Goal: Task Accomplishment & Management: Use online tool/utility

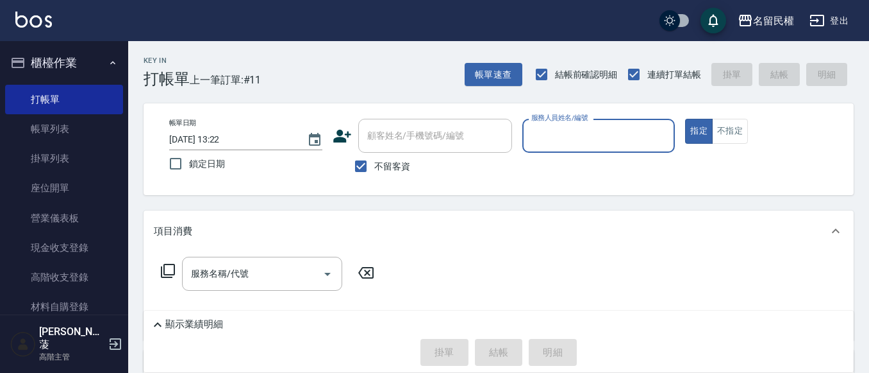
type input "7"
type input "瀞蓤-5"
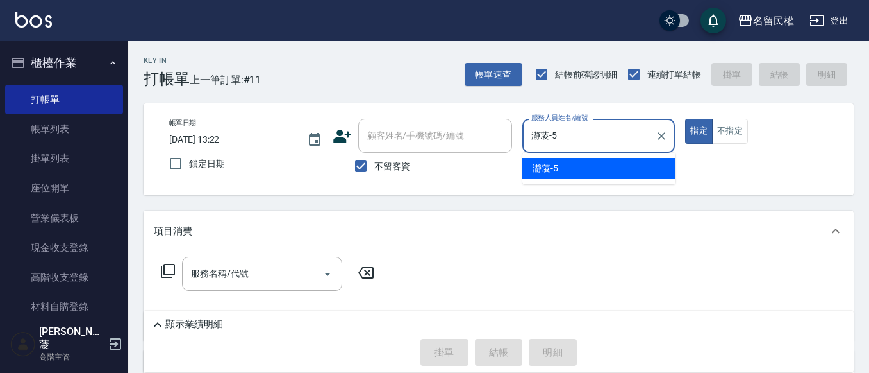
type button "true"
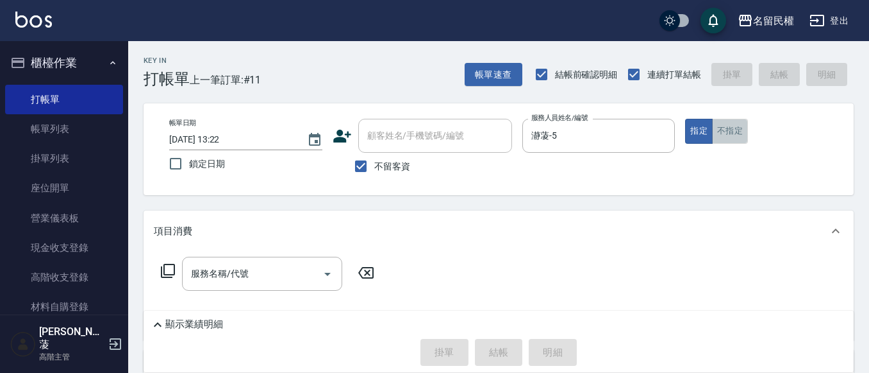
click at [734, 133] on button "不指定" at bounding box center [730, 131] width 36 height 25
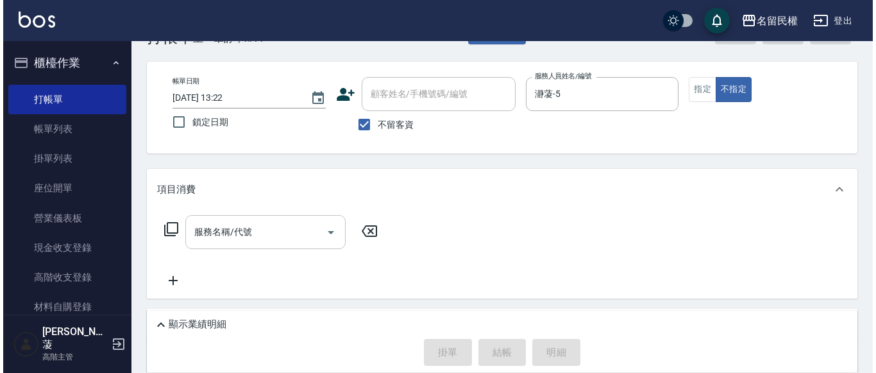
scroll to position [64, 0]
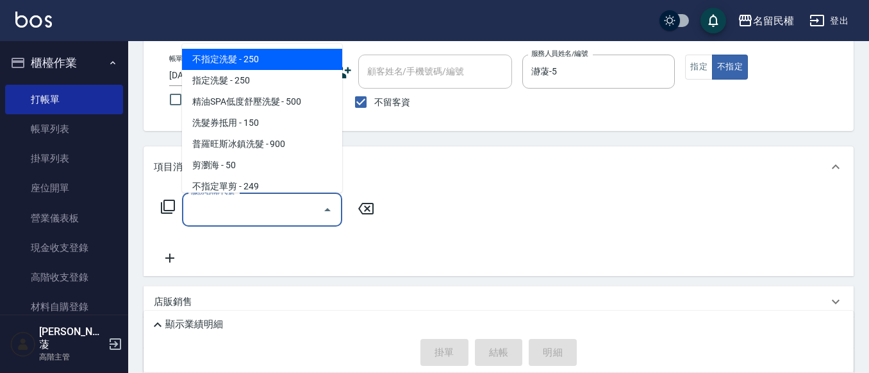
click at [286, 209] on input "服務名稱/代號" at bounding box center [253, 209] width 130 height 22
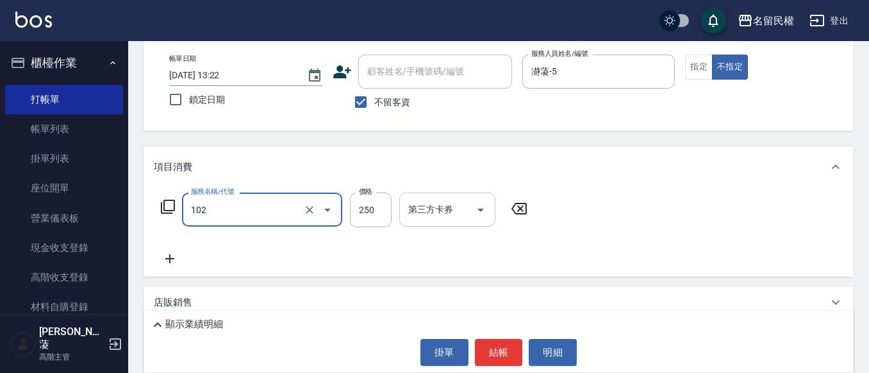
type input "指定洗髮(102)"
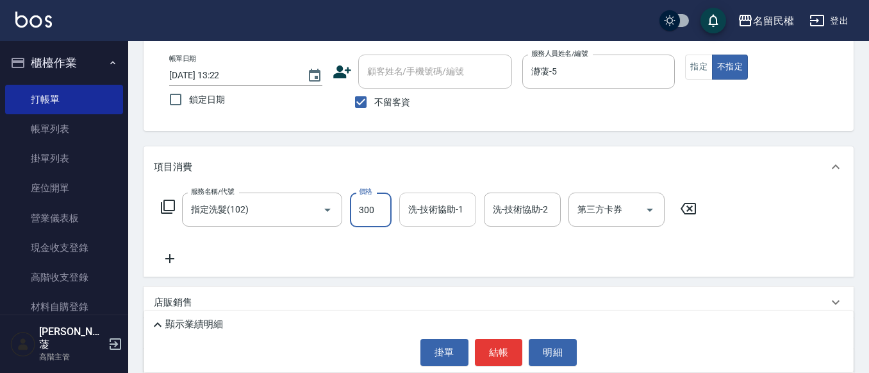
type input "300"
click at [429, 203] on input "洗-技術協助-1" at bounding box center [437, 209] width 65 height 22
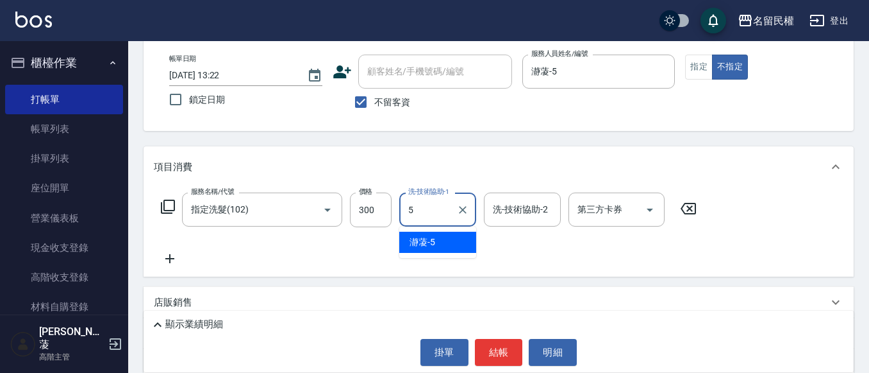
type input "瀞蓤-5"
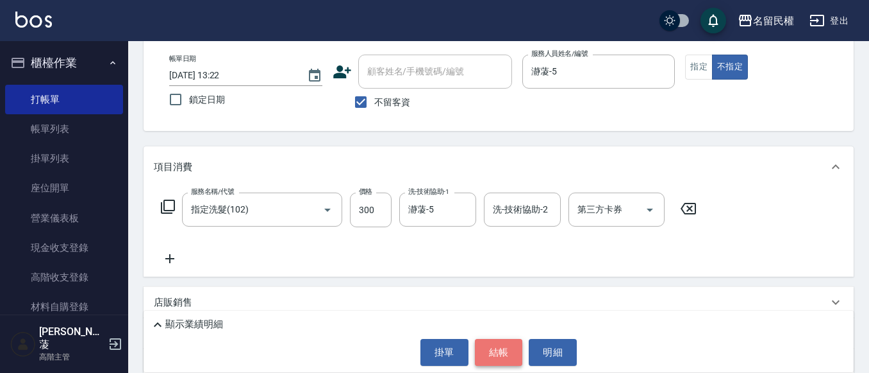
click at [501, 349] on button "結帳" at bounding box center [499, 352] width 48 height 27
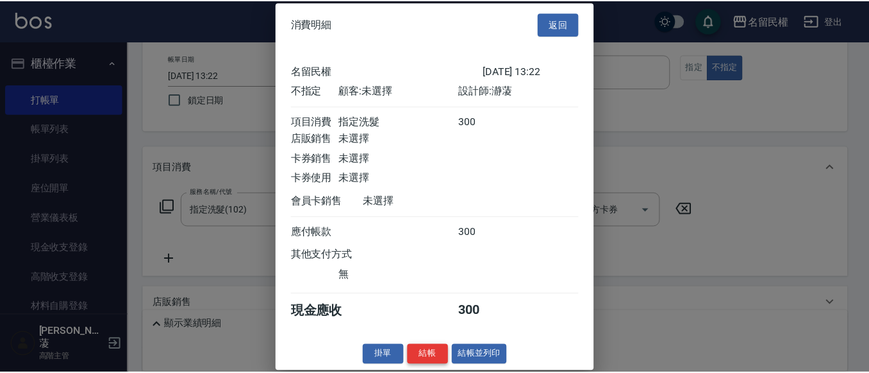
scroll to position [17, 0]
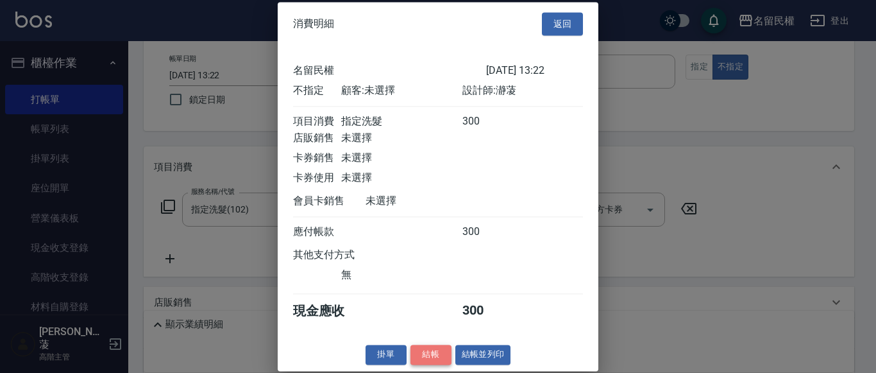
click at [439, 362] on button "結帳" at bounding box center [430, 354] width 41 height 20
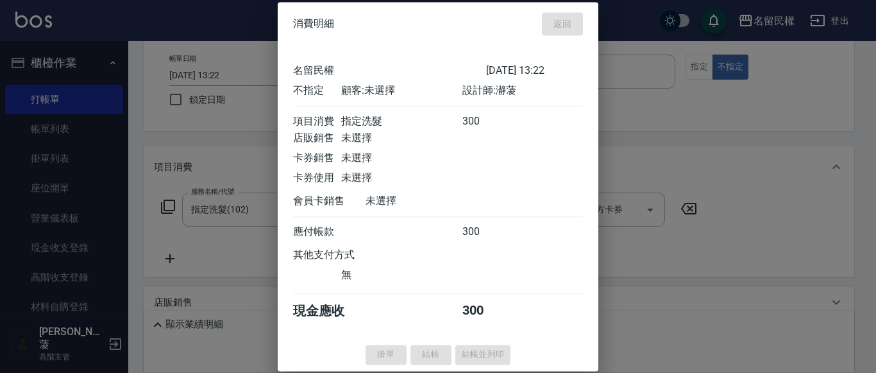
type input "[DATE] 14:24"
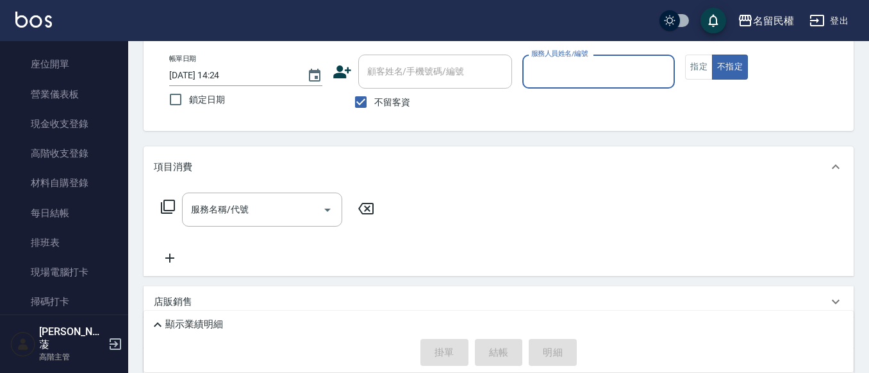
scroll to position [128, 0]
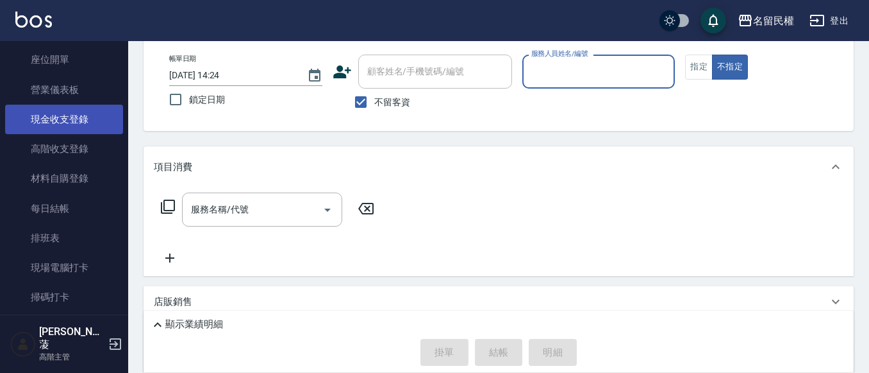
click at [82, 110] on link "現金收支登錄" at bounding box center [64, 119] width 118 height 29
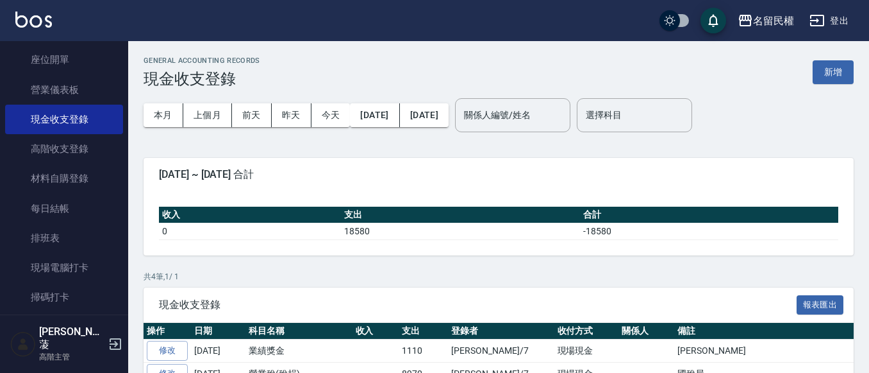
click at [836, 72] on button "新增" at bounding box center [833, 72] width 41 height 24
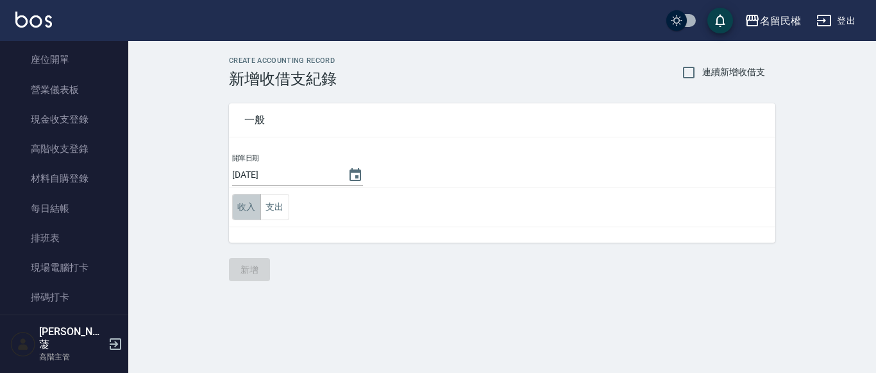
click at [258, 214] on button "收入" at bounding box center [246, 207] width 29 height 26
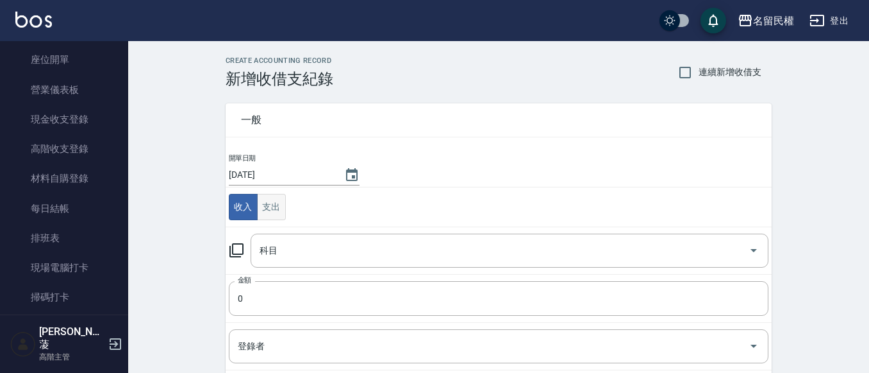
click at [274, 210] on button "支出" at bounding box center [271, 207] width 29 height 26
click at [296, 244] on input "科目" at bounding box center [499, 250] width 487 height 22
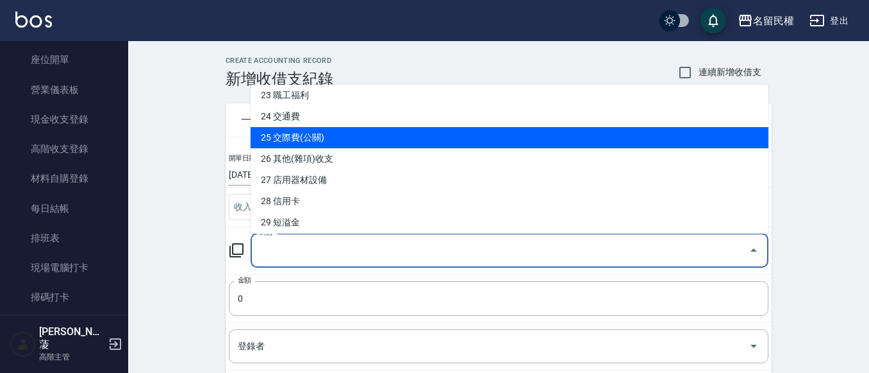
scroll to position [513, 0]
click at [347, 143] on li "26 其他(雜項)收支" at bounding box center [510, 137] width 518 height 21
type input "26 其他(雜項)收支"
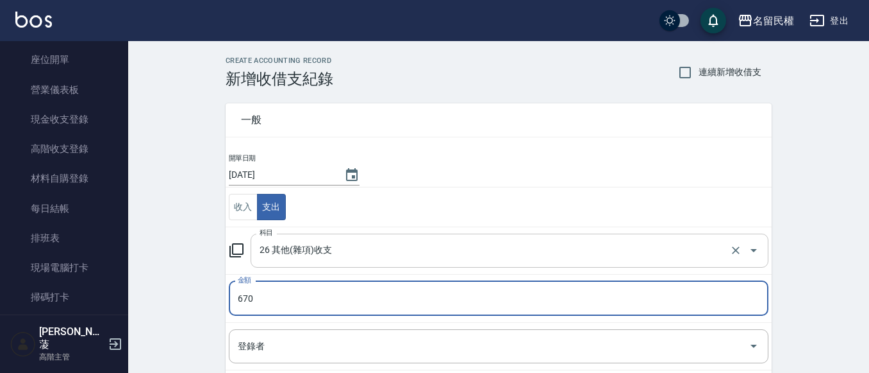
type input "670"
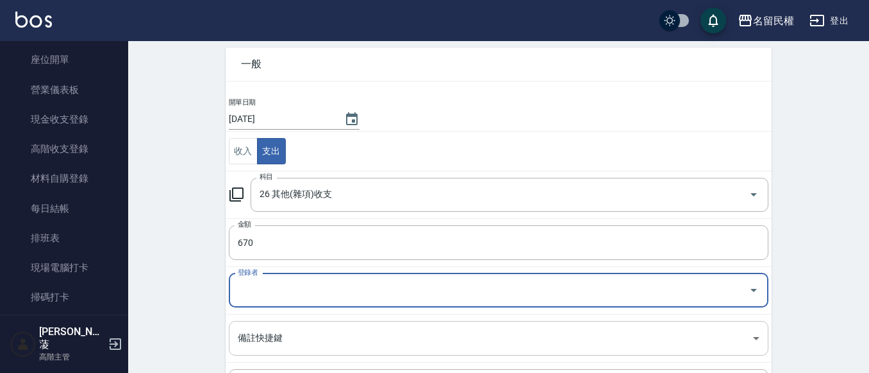
scroll to position [128, 0]
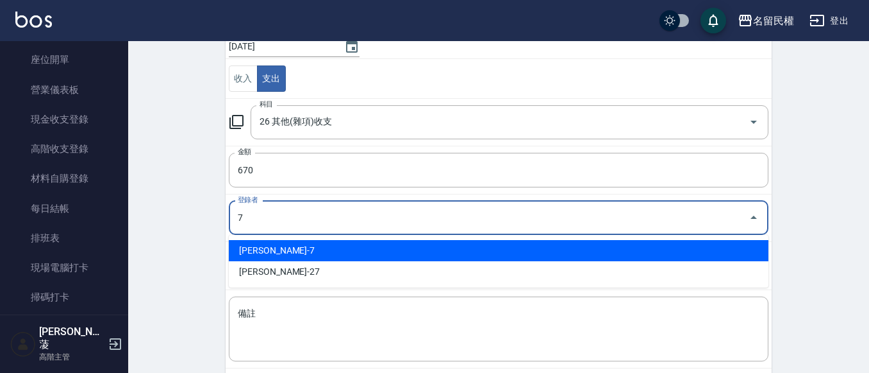
type input "[PERSON_NAME]-7"
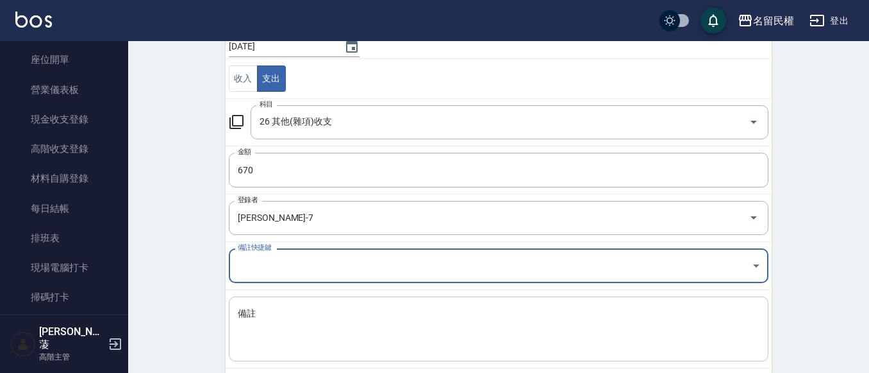
click at [340, 310] on textarea "備註" at bounding box center [499, 329] width 522 height 44
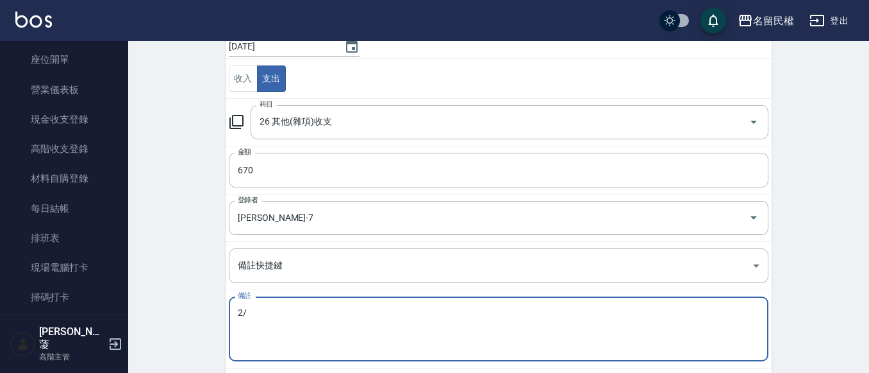
type textarea "2"
type textarea "ㄩ"
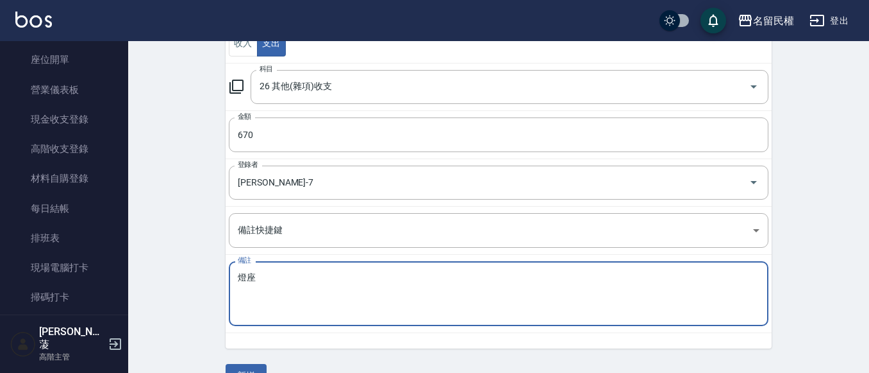
scroll to position [194, 0]
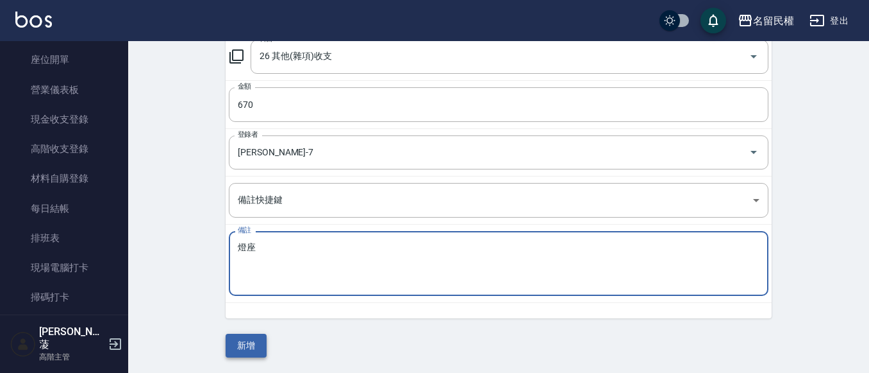
type textarea "燈座"
click at [239, 340] on button "新增" at bounding box center [246, 345] width 41 height 24
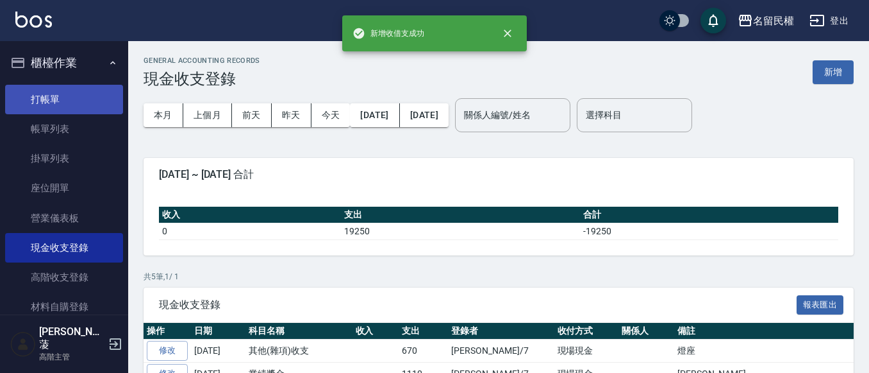
click at [58, 101] on link "打帳單" at bounding box center [64, 99] width 118 height 29
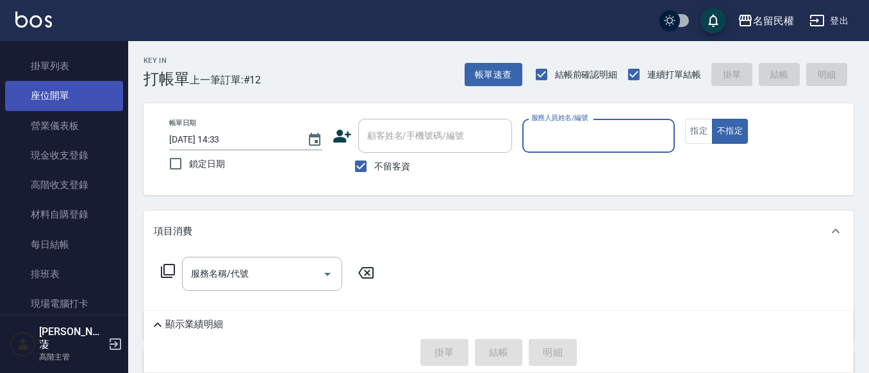
scroll to position [64, 0]
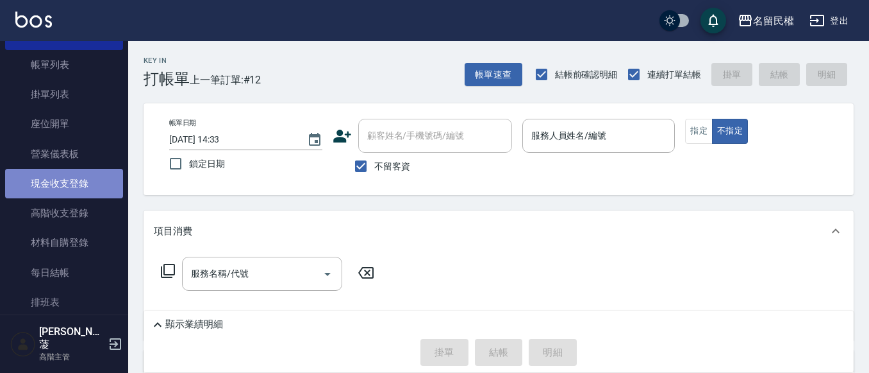
click at [63, 173] on link "現金收支登錄" at bounding box center [64, 183] width 118 height 29
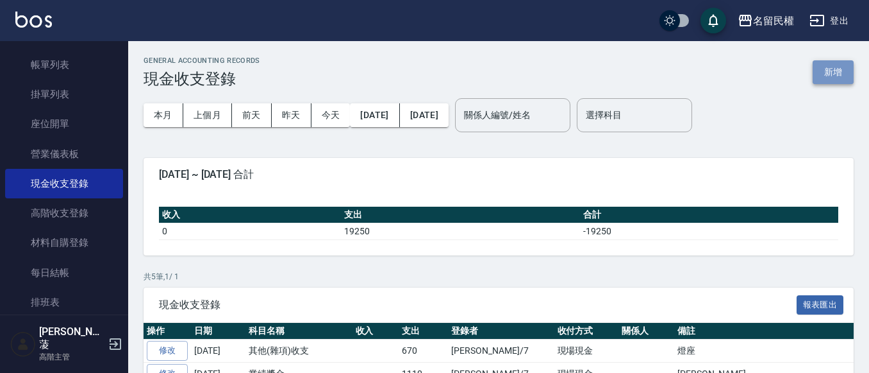
click at [819, 71] on button "新增" at bounding box center [833, 72] width 41 height 24
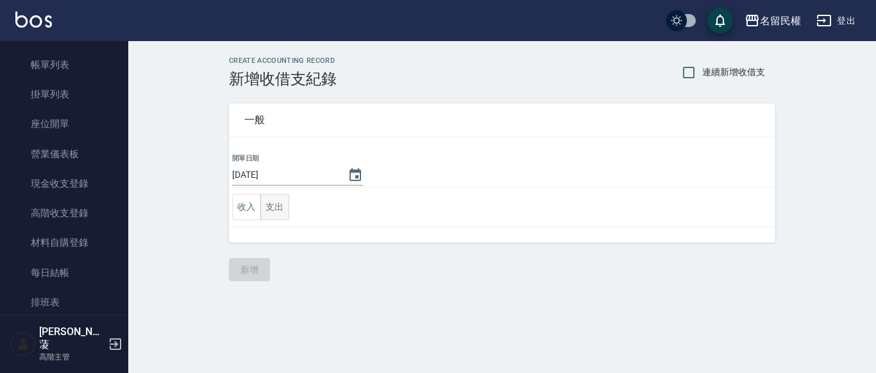
click at [282, 208] on button "支出" at bounding box center [274, 207] width 29 height 26
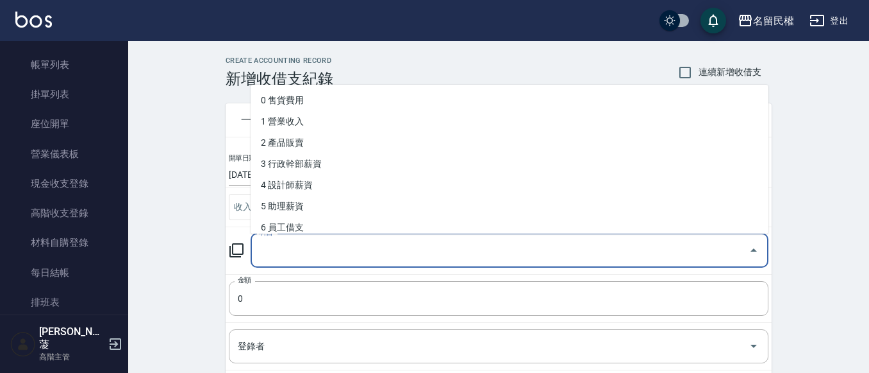
click at [432, 252] on input "科目" at bounding box center [499, 250] width 487 height 22
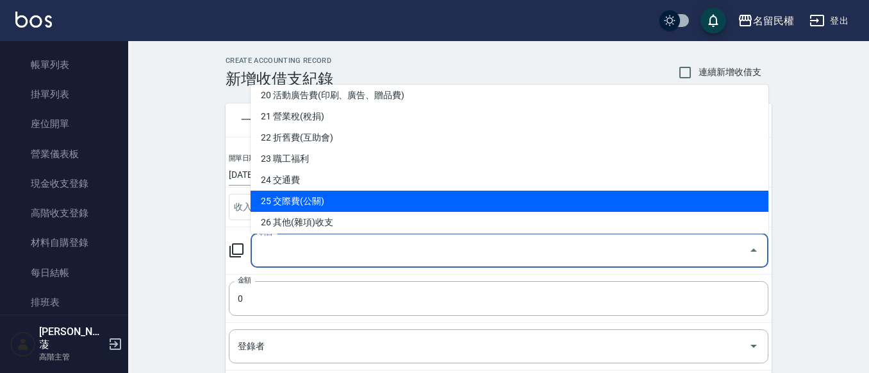
scroll to position [449, 0]
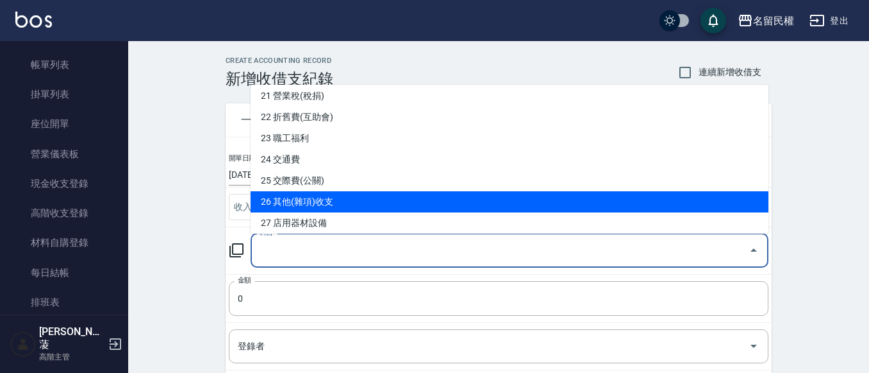
click at [370, 194] on li "26 其他(雜項)收支" at bounding box center [510, 201] width 518 height 21
type input "26 其他(雜項)收支"
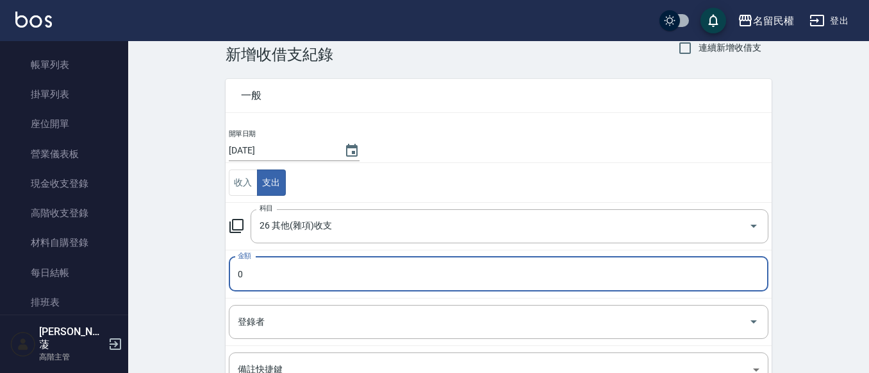
scroll to position [64, 0]
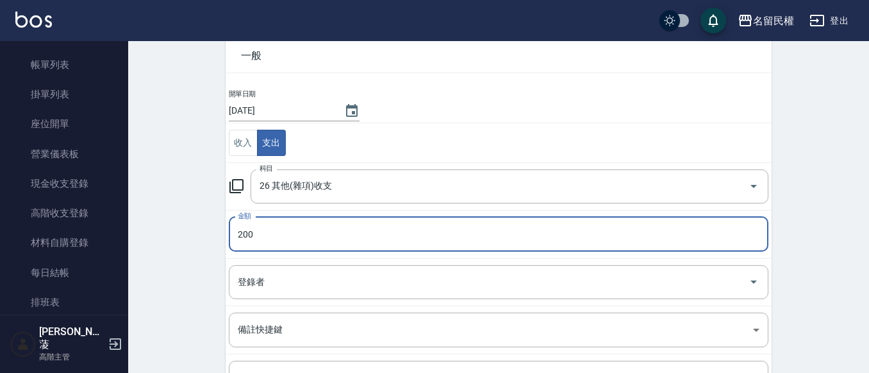
type input "200"
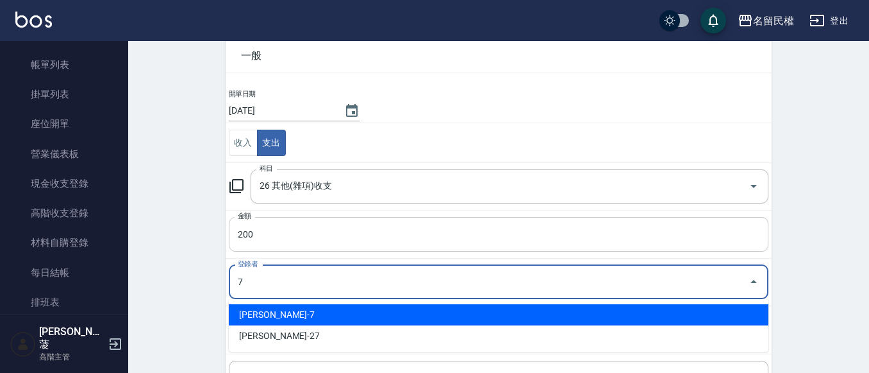
type input "[PERSON_NAME]-7"
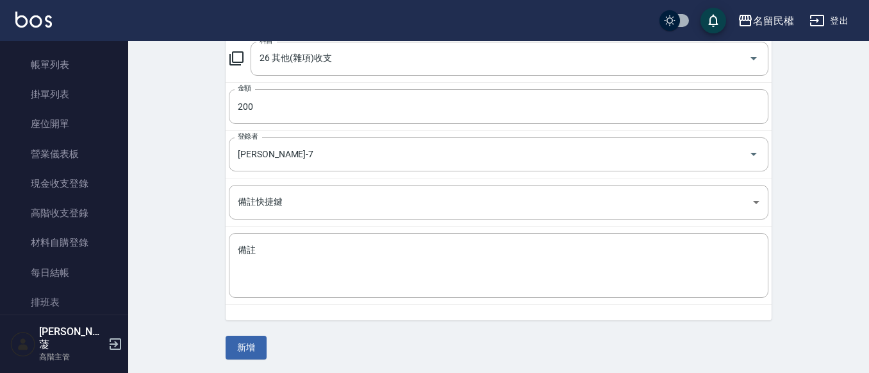
scroll to position [192, 0]
click at [337, 268] on textarea "備註" at bounding box center [499, 265] width 522 height 44
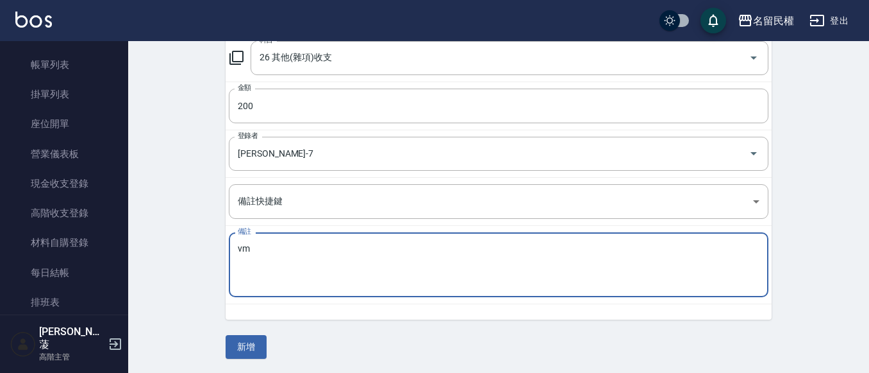
type textarea "v"
type textarea "ㄩ"
type textarea "消毒水"
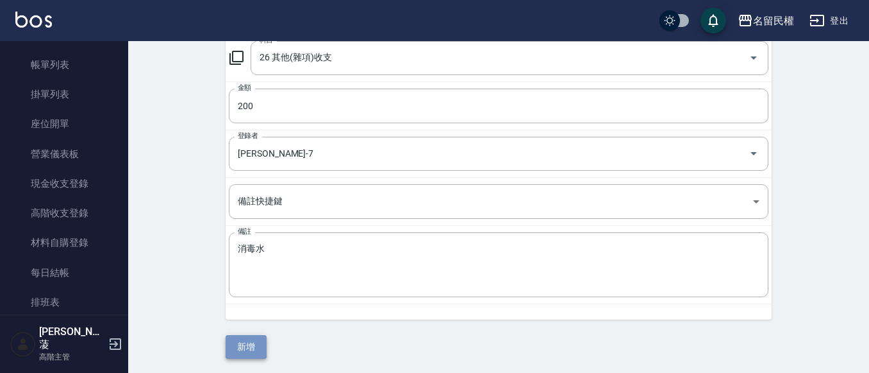
click at [239, 339] on button "新增" at bounding box center [246, 347] width 41 height 24
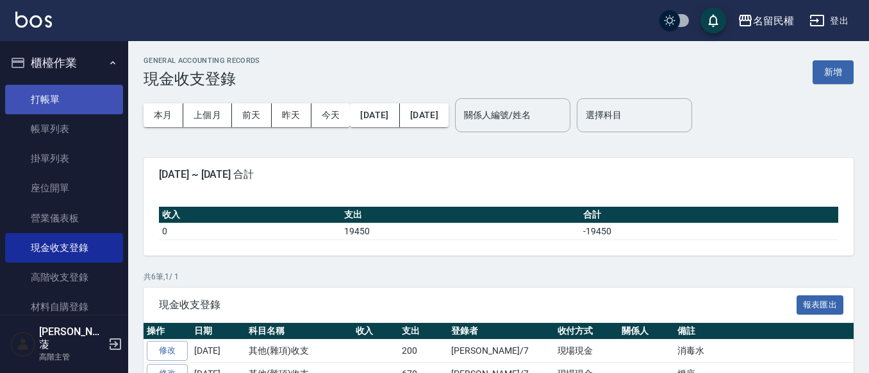
click at [63, 105] on link "打帳單" at bounding box center [64, 99] width 118 height 29
